Goal: Browse casually: Explore the website without a specific task or goal

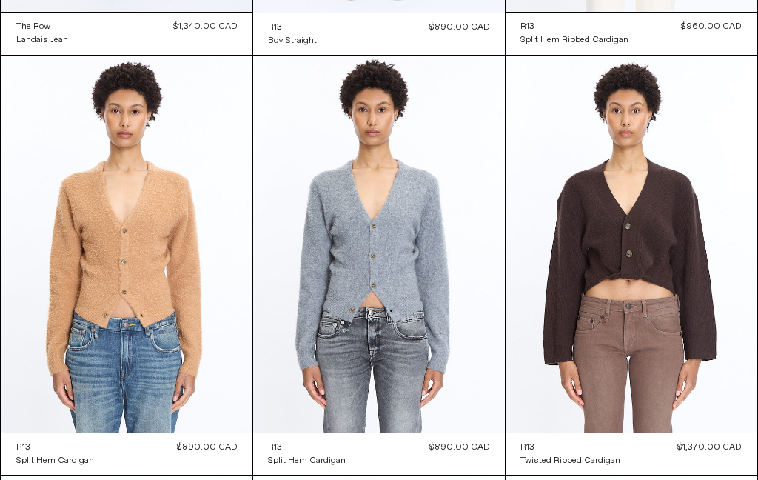
scroll to position [4654, 0]
click at [515, 262] on at bounding box center [632, 244] width 252 height 377
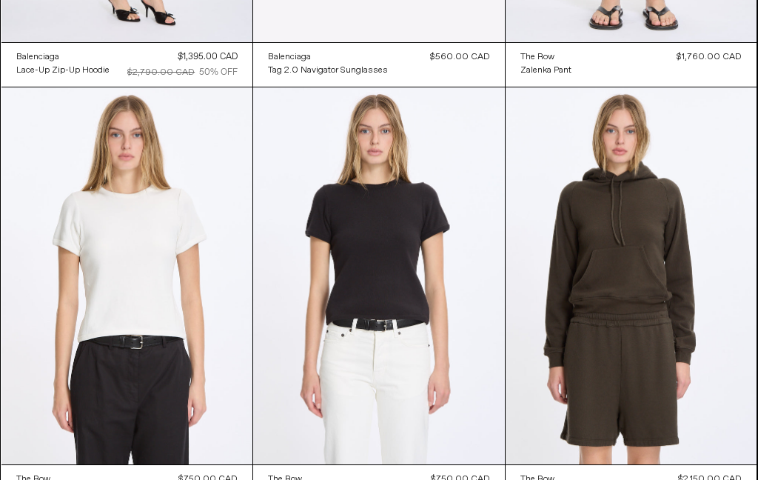
scroll to position [7572, 0]
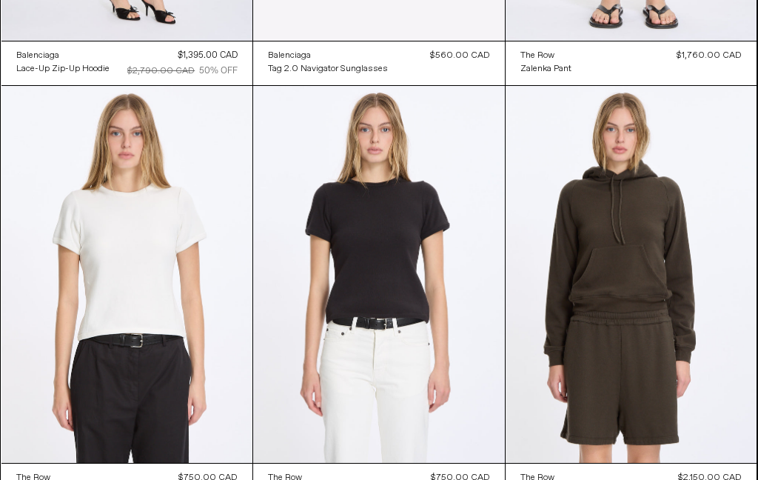
click at [756, 275] on at bounding box center [632, 274] width 252 height 377
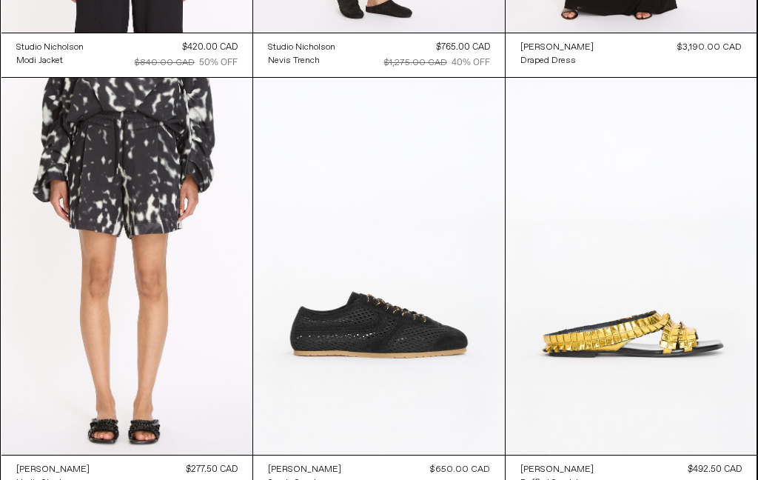
scroll to position [16861, 0]
click at [412, 181] on at bounding box center [379, 267] width 252 height 378
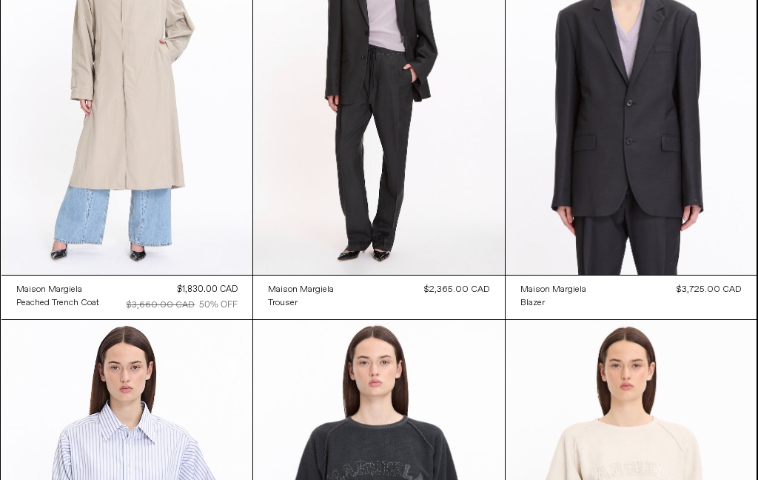
scroll to position [18309, 0]
click at [227, 95] on at bounding box center [127, 85] width 252 height 377
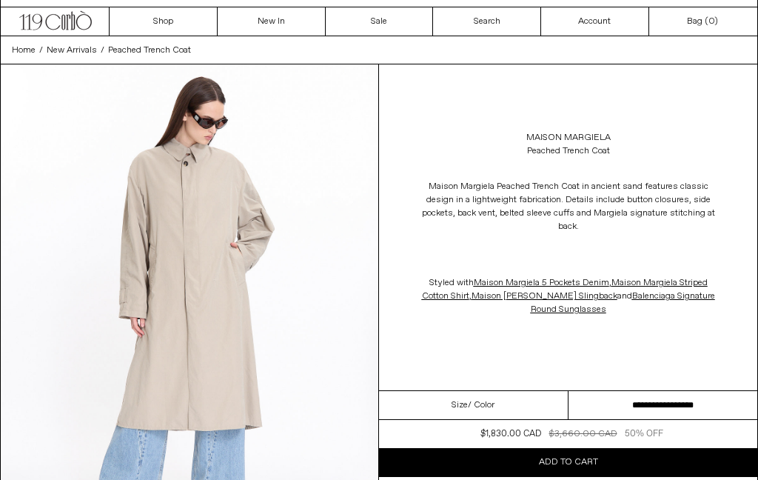
scroll to position [20, 0]
